Goal: Find specific page/section: Find specific page/section

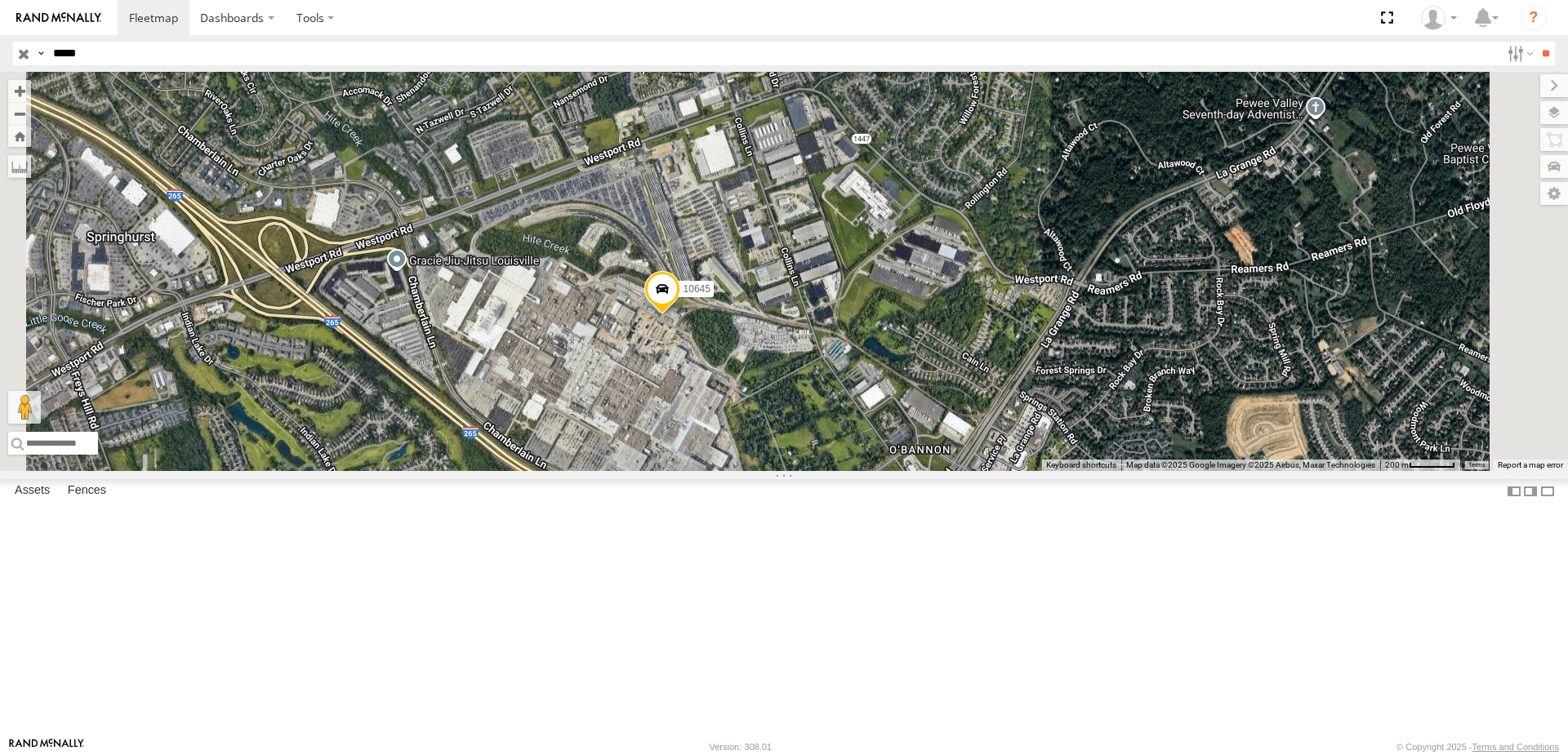
click at [101, 52] on input "*****" at bounding box center [773, 53] width 1454 height 24
type input "*****"
click at [1536, 41] on input "**" at bounding box center [1545, 53] width 19 height 24
click at [0, 0] on div "10652" at bounding box center [0, 0] width 0 height 0
